Goal: Communication & Community: Connect with others

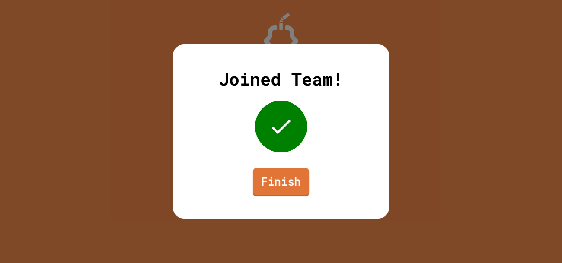
click at [271, 182] on link "Finish" at bounding box center [281, 182] width 56 height 29
